Goal: Task Accomplishment & Management: Manage account settings

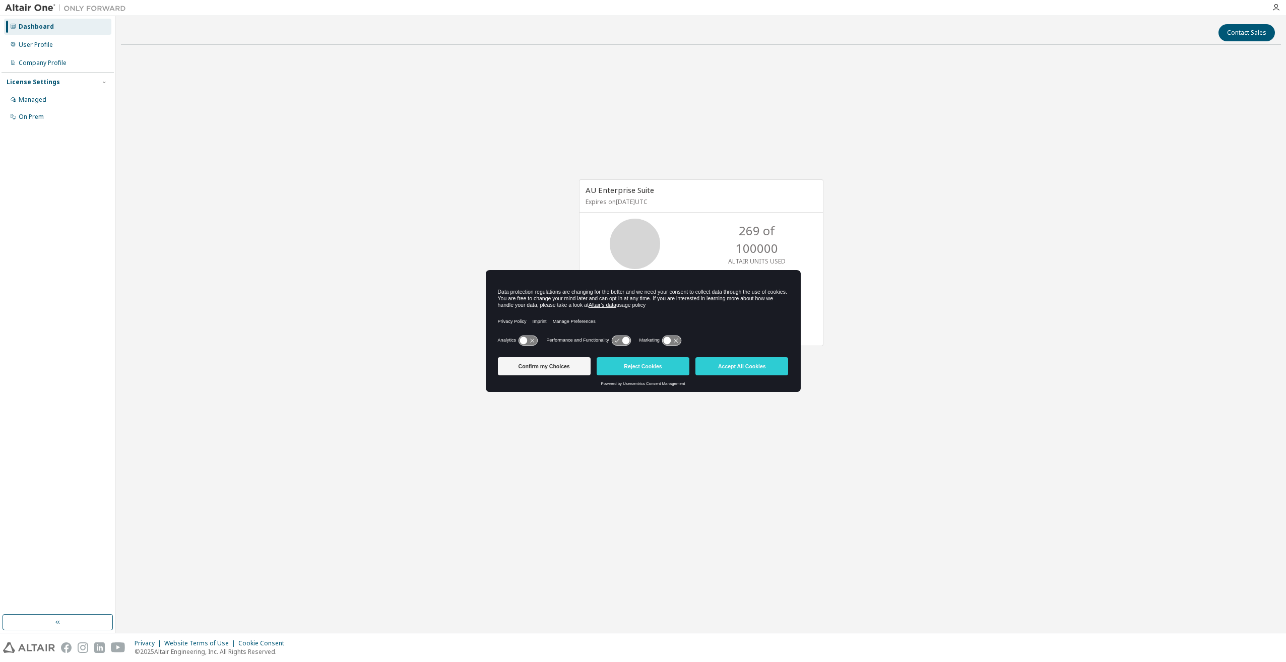
click at [732, 368] on button "Accept All Cookies" at bounding box center [742, 366] width 93 height 18
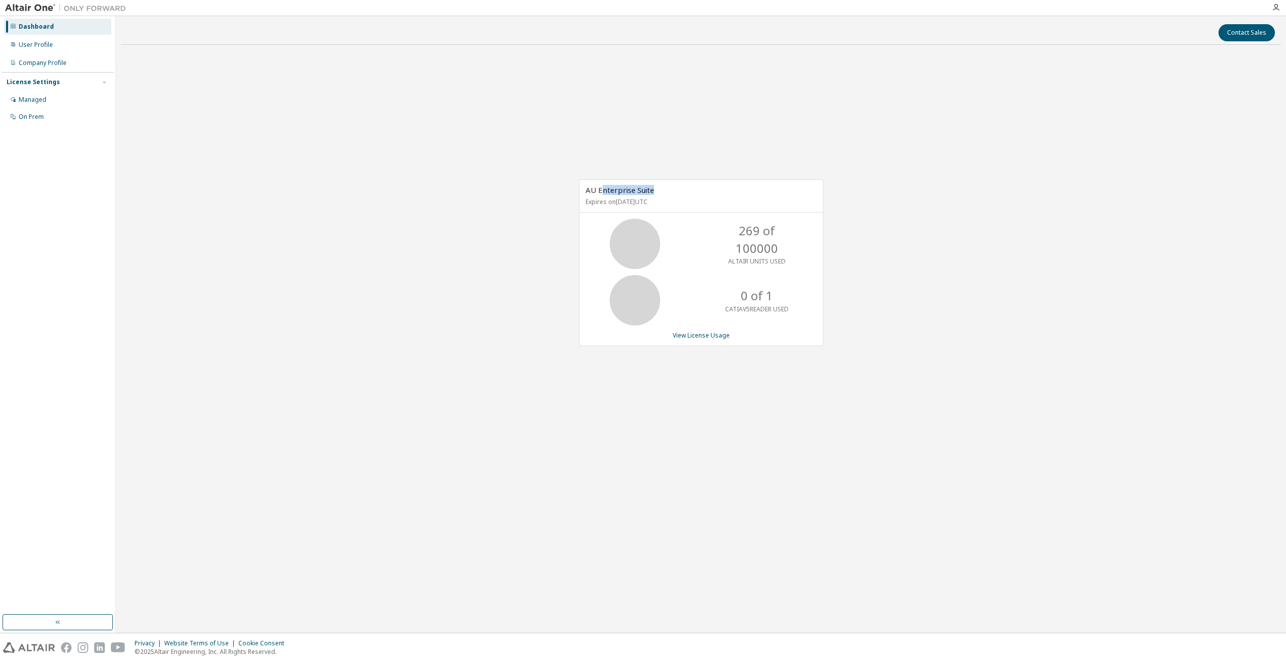
drag, startPoint x: 604, startPoint y: 187, endPoint x: 657, endPoint y: 187, distance: 53.4
click at [657, 187] on div "AU Enterprise Suite Expires on October 6, 2026 UTC" at bounding box center [701, 196] width 243 height 33
click at [658, 188] on div "AU Enterprise Suite Expires on October 6, 2026 UTC" at bounding box center [701, 196] width 243 height 33
drag, startPoint x: 650, startPoint y: 199, endPoint x: 681, endPoint y: 199, distance: 31.2
click at [681, 199] on p "Expires on October 6, 2026 UTC" at bounding box center [700, 202] width 229 height 9
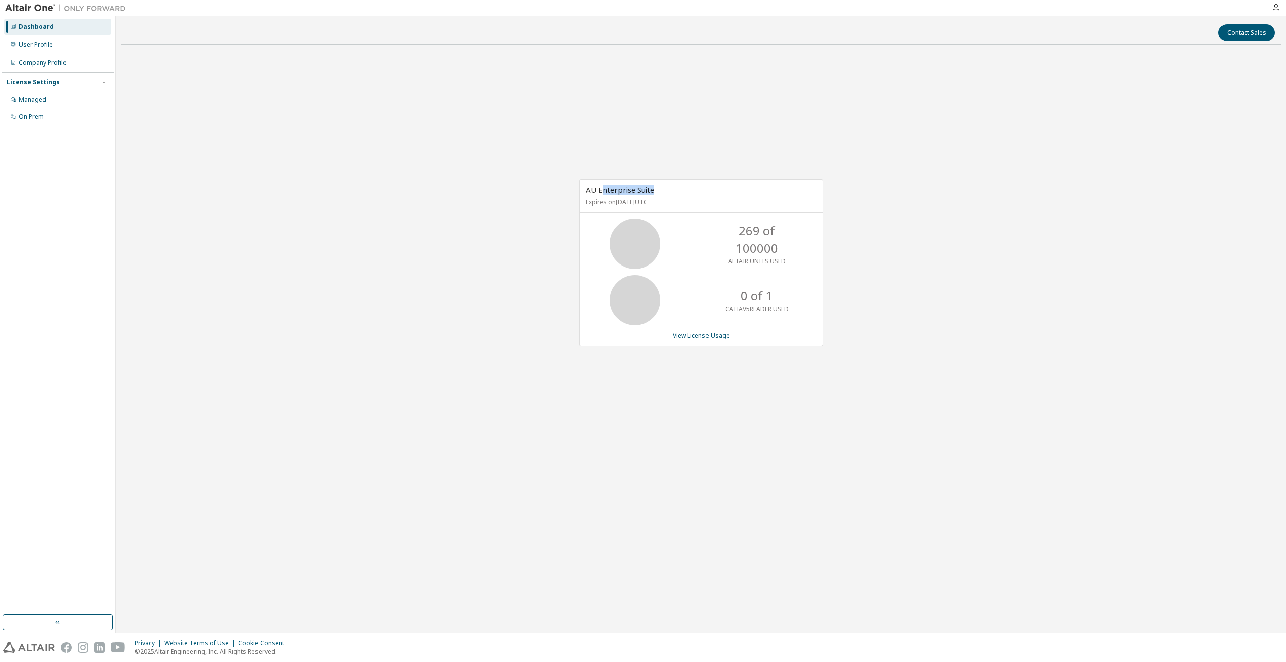
click at [682, 199] on p "Expires on October 6, 2026 UTC" at bounding box center [700, 202] width 229 height 9
click at [681, 206] on p "Expires on October 6, 2026 UTC" at bounding box center [700, 202] width 229 height 9
click at [674, 200] on p "Expires on October 6, 2026 UTC" at bounding box center [700, 202] width 229 height 9
drag, startPoint x: 674, startPoint y: 200, endPoint x: 590, endPoint y: 205, distance: 84.3
click at [590, 205] on p "Expires on October 6, 2026 UTC" at bounding box center [700, 202] width 229 height 9
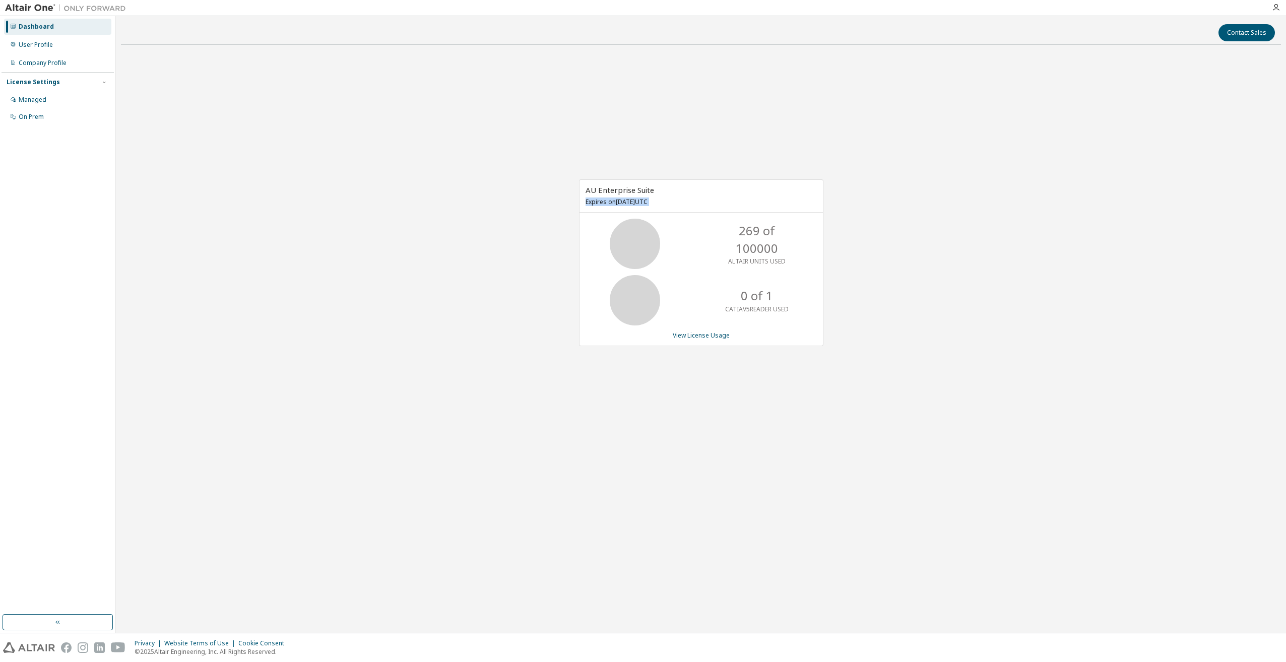
click at [590, 205] on p "Expires on October 6, 2026 UTC" at bounding box center [700, 202] width 229 height 9
click at [689, 338] on link "View License Usage" at bounding box center [701, 335] width 57 height 9
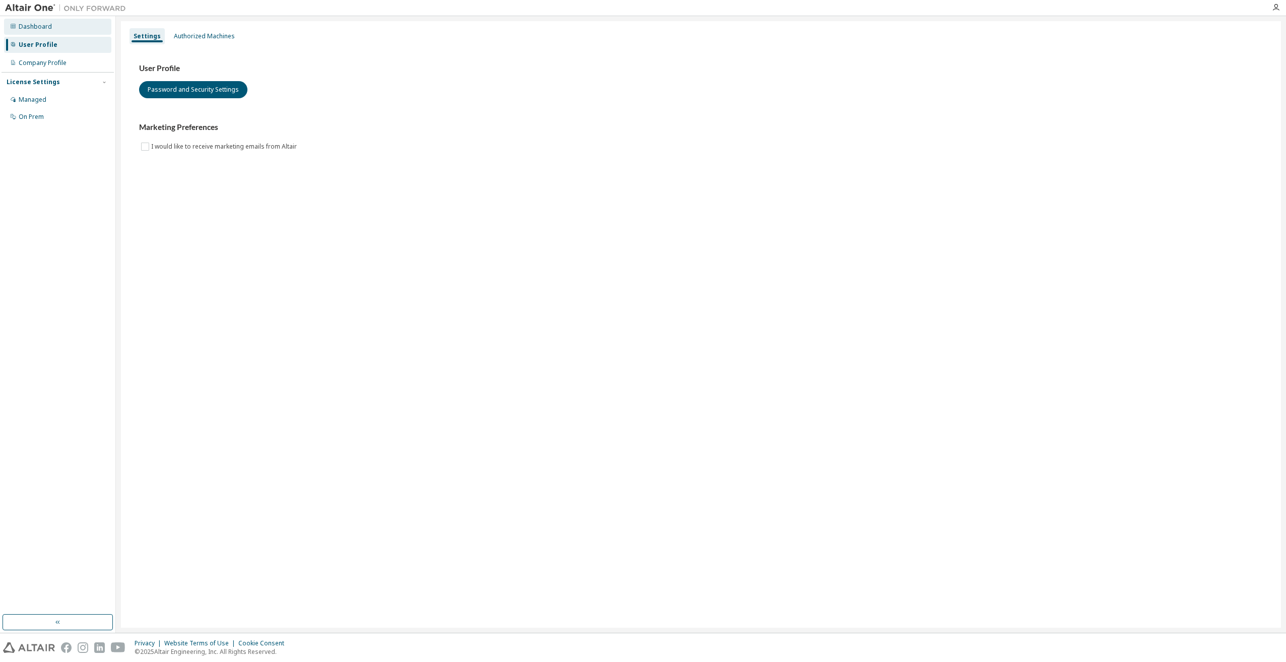
click at [44, 29] on div "Dashboard" at bounding box center [35, 27] width 33 height 8
